Goal: Task Accomplishment & Management: Use online tool/utility

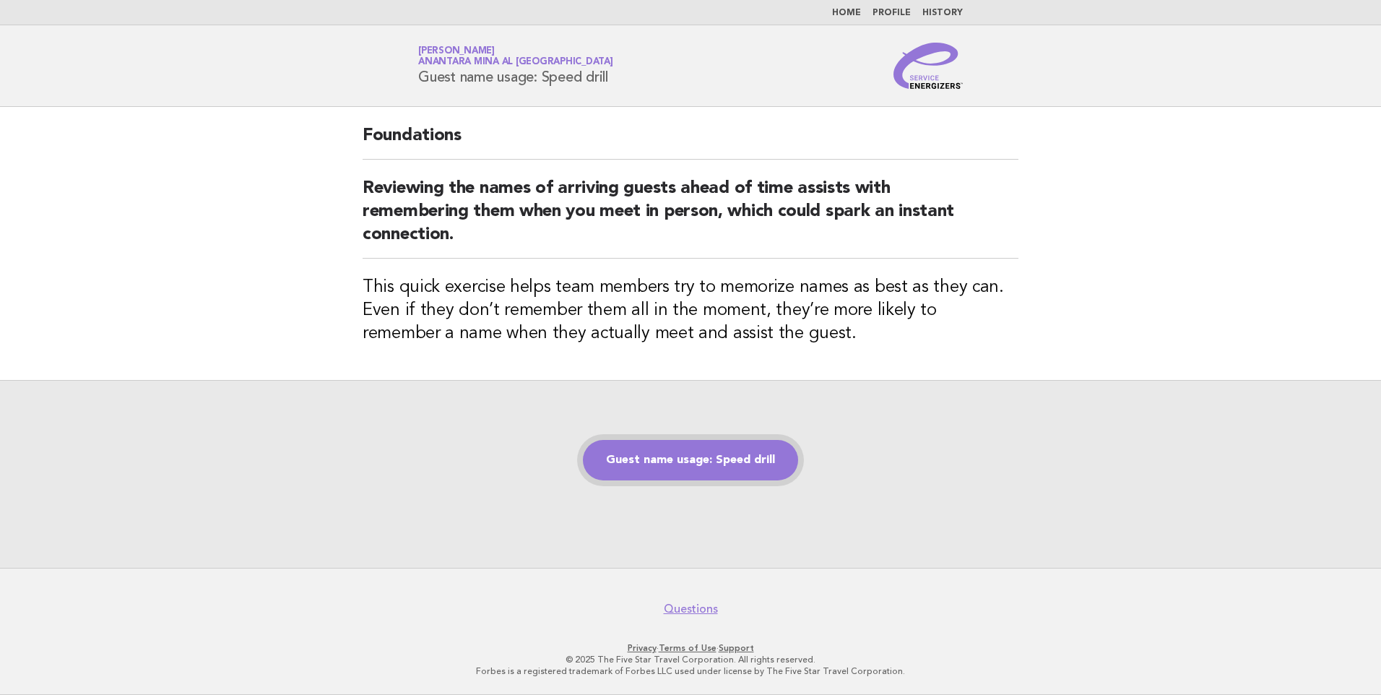
click at [740, 451] on link "Guest name usage: Speed drill" at bounding box center [690, 460] width 215 height 40
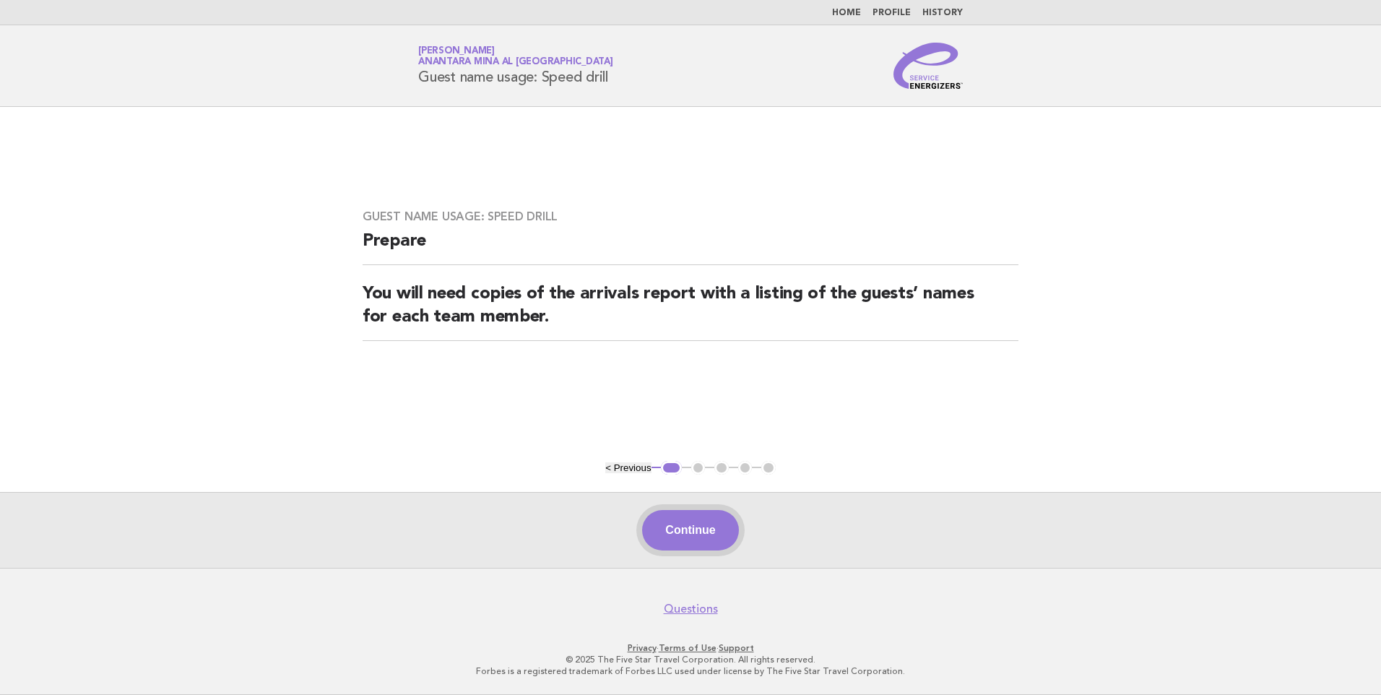
click at [716, 541] on button "Continue" at bounding box center [690, 530] width 96 height 40
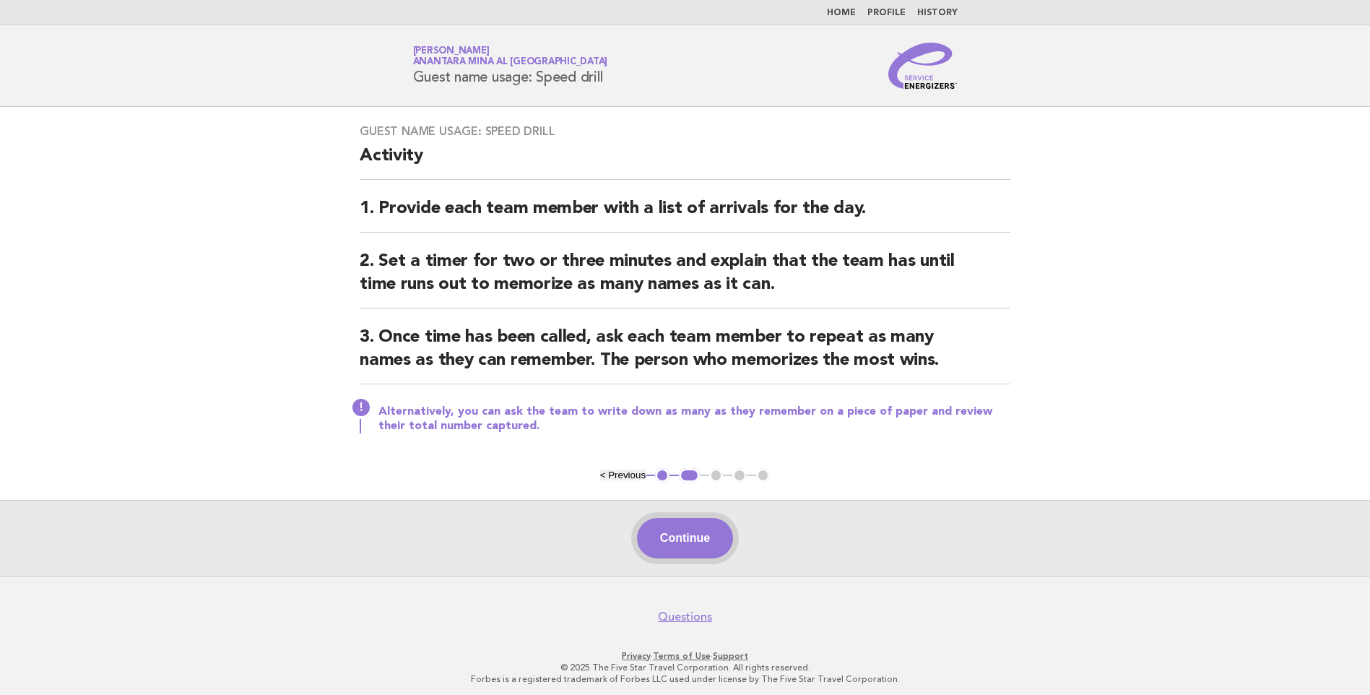
click at [719, 523] on button "Continue" at bounding box center [685, 538] width 96 height 40
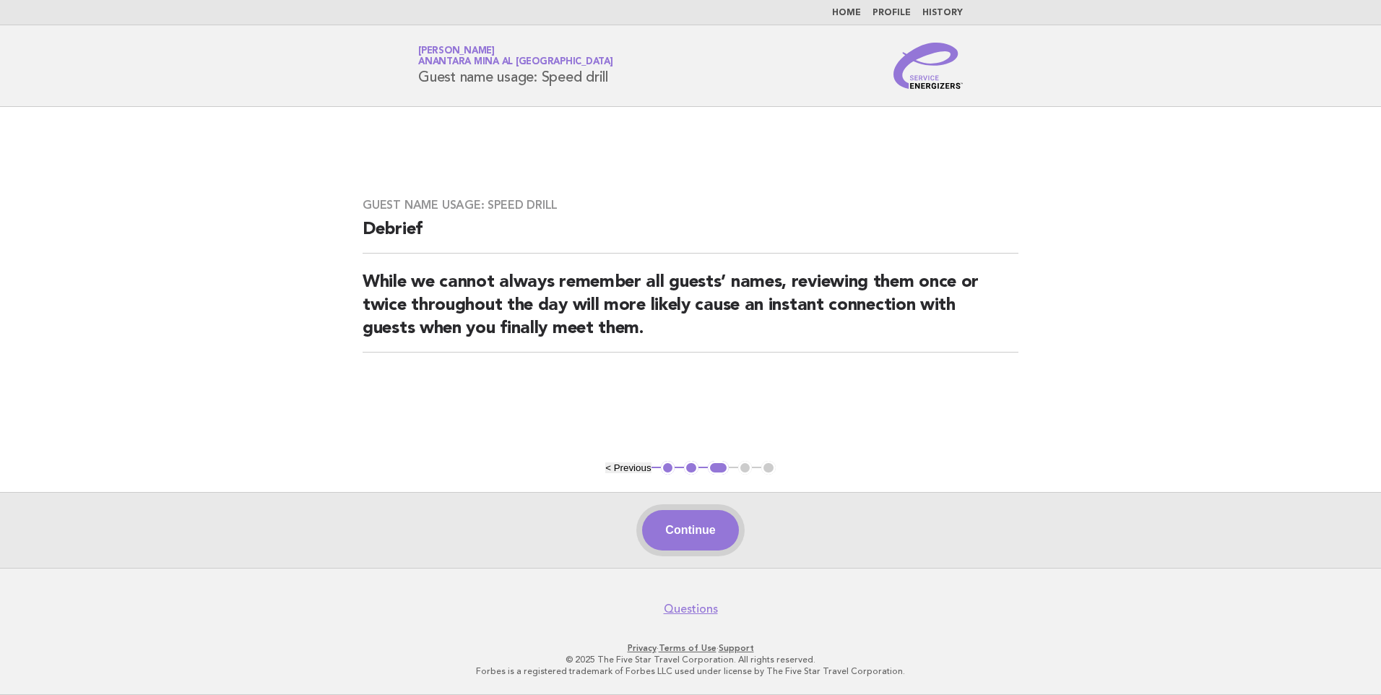
click at [704, 512] on button "Continue" at bounding box center [690, 530] width 96 height 40
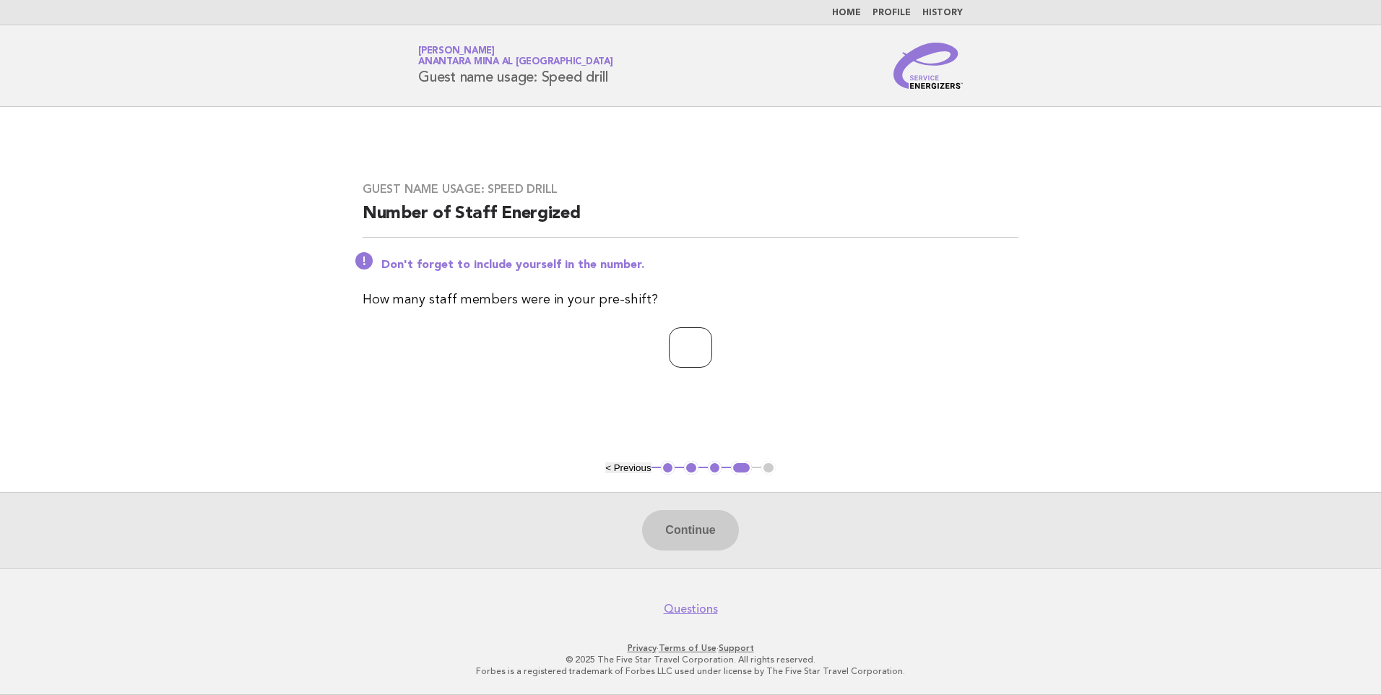
click at [683, 345] on input "number" at bounding box center [690, 347] width 43 height 40
type input "*"
click at [666, 522] on button "Continue" at bounding box center [690, 530] width 96 height 40
